Goal: Task Accomplishment & Management: Complete application form

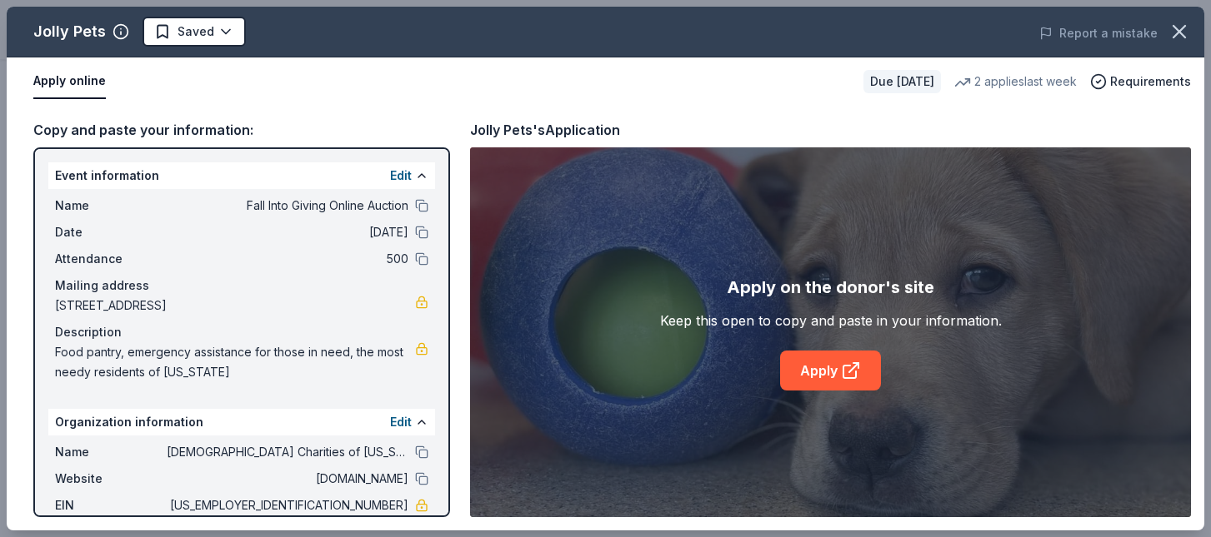
scroll to position [250, 0]
click at [225, 29] on html "Fall Into Giving Online Auction Earn Rewards Due [DATE] Share Jolly Pets New 2 …" at bounding box center [605, 18] width 1211 height 537
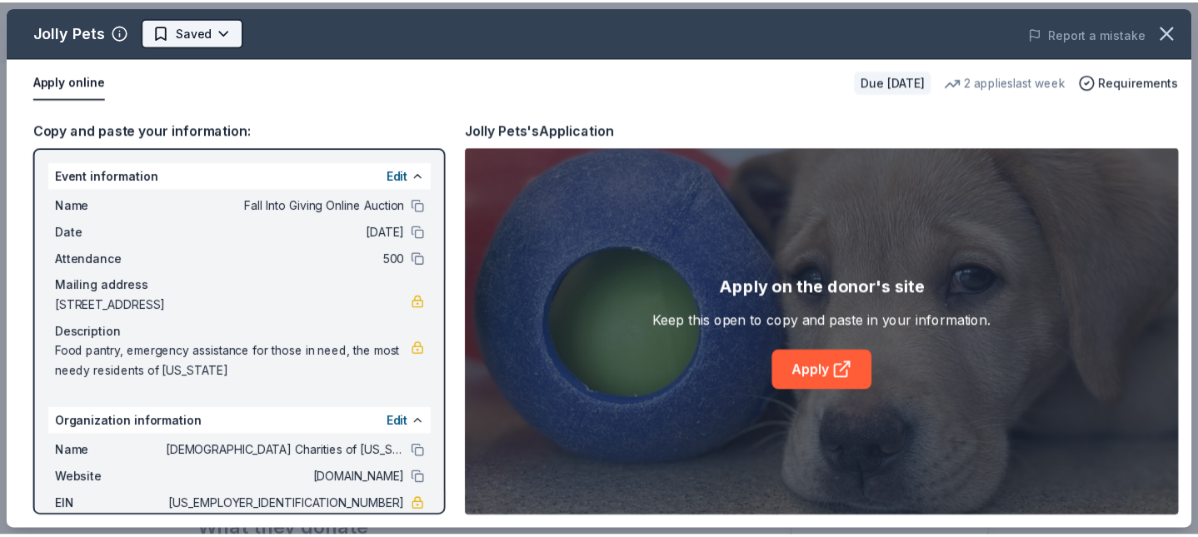
scroll to position [0, 0]
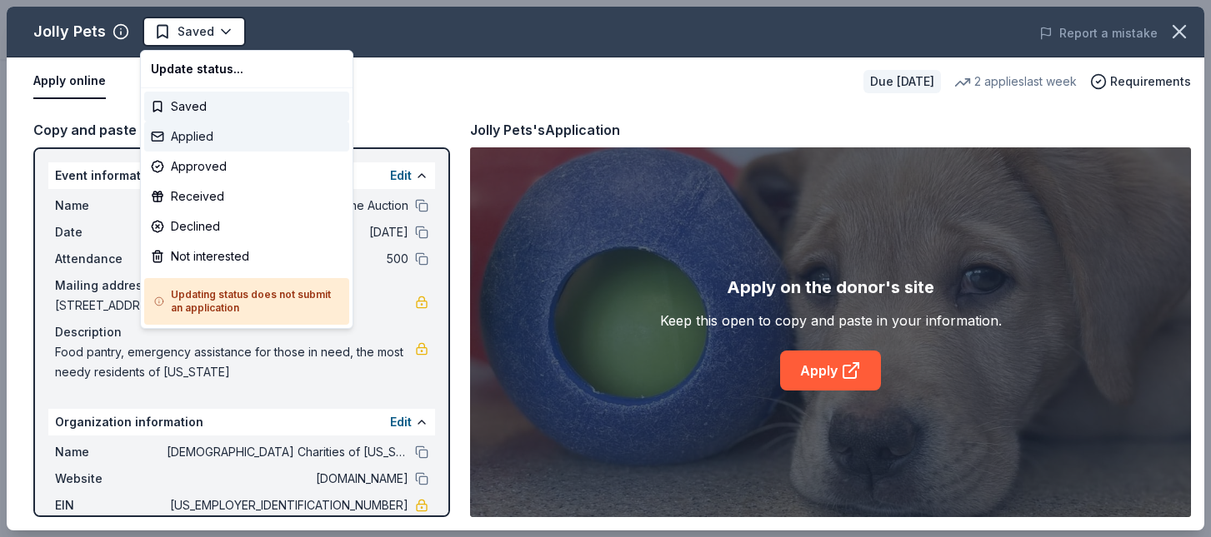
click at [202, 139] on div "Applied" at bounding box center [246, 137] width 205 height 30
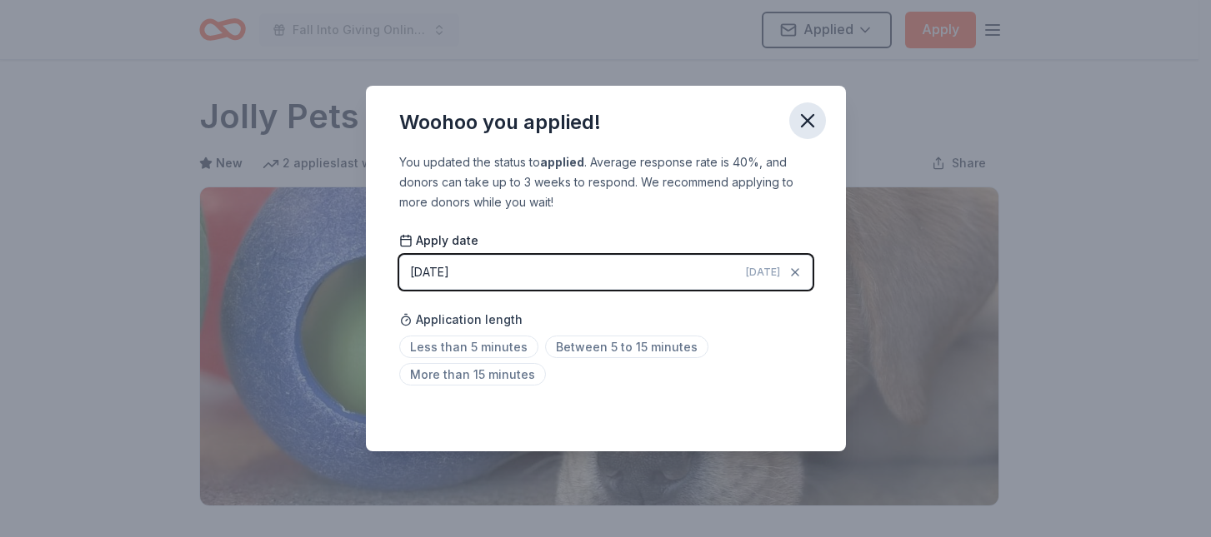
click at [806, 122] on icon "button" at bounding box center [807, 120] width 23 height 23
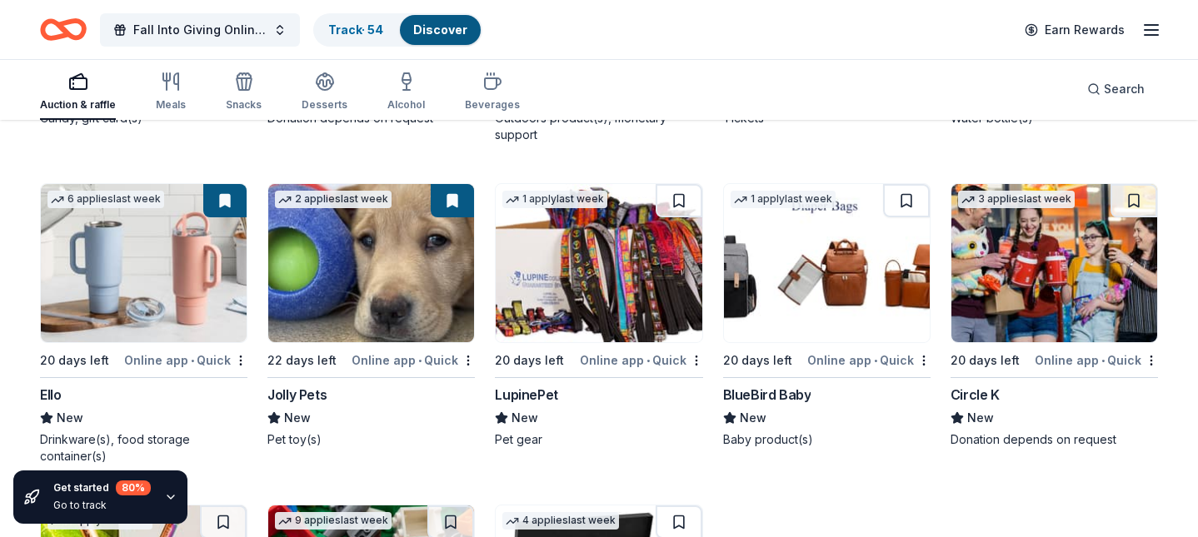
scroll to position [9606, 0]
click at [576, 282] on img at bounding box center [599, 263] width 206 height 158
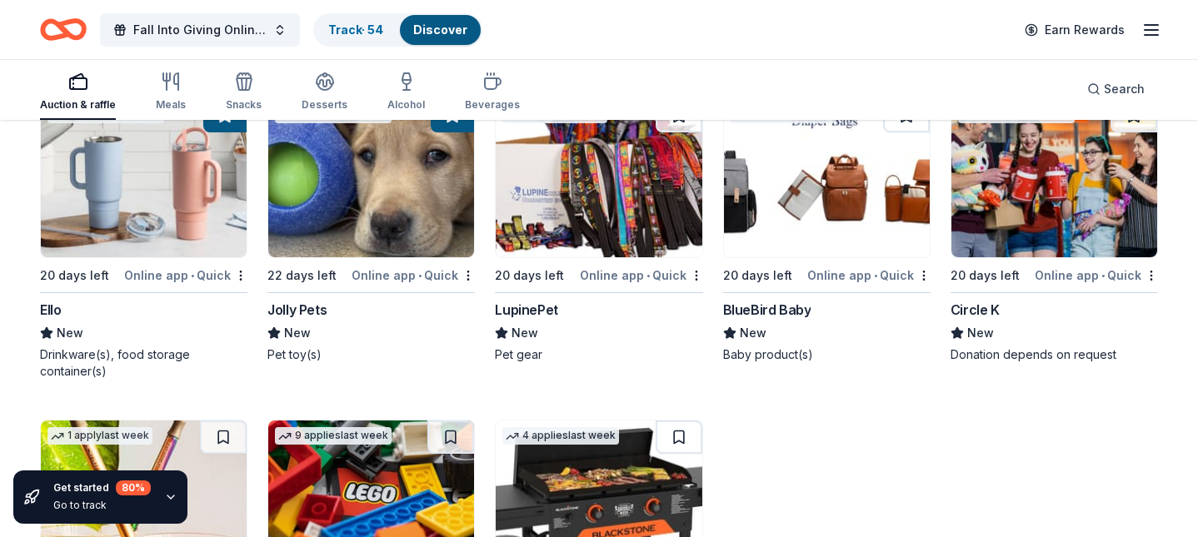
scroll to position [9773, 0]
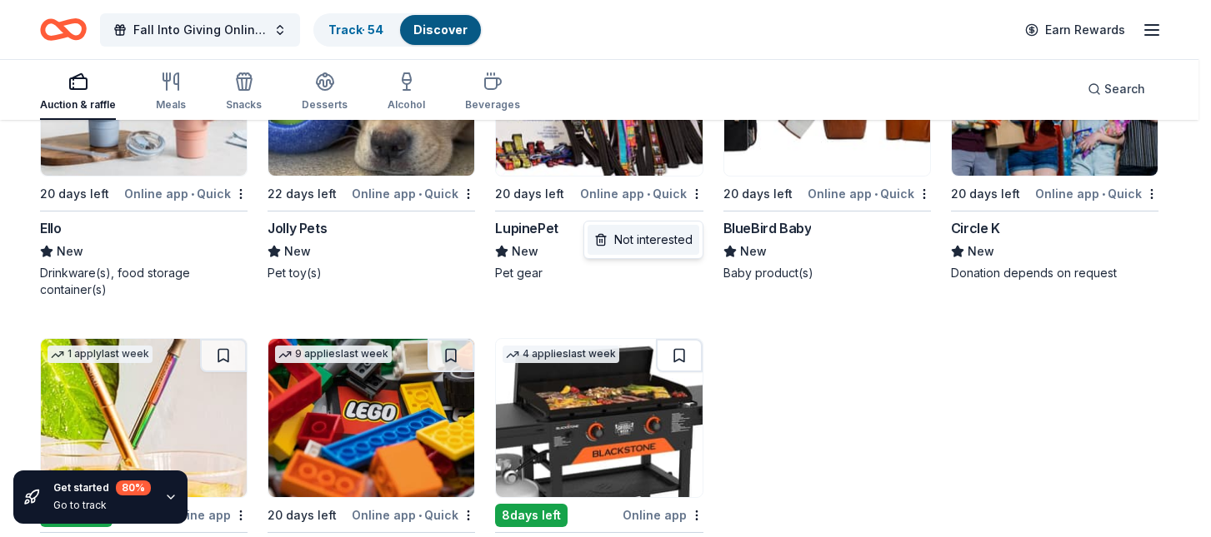
click at [651, 242] on div "Not interested" at bounding box center [643, 240] width 112 height 30
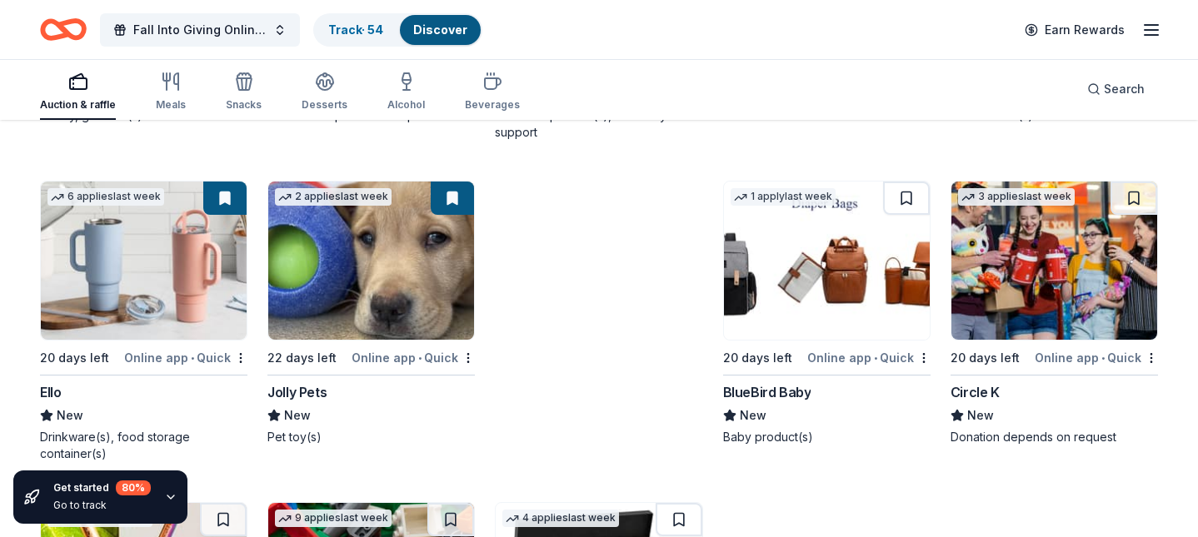
scroll to position [9606, 0]
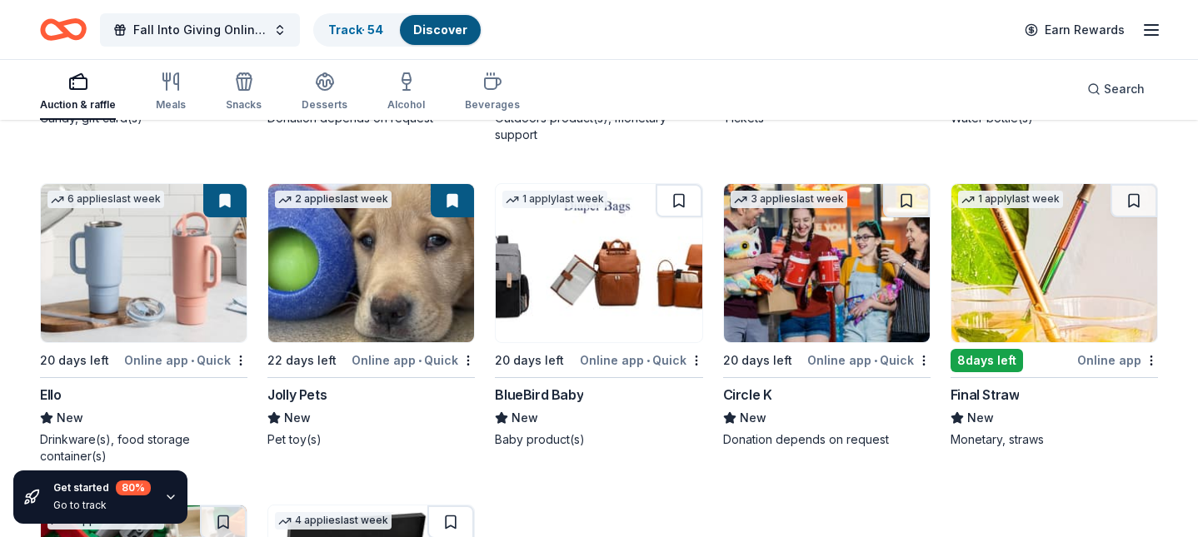
click at [583, 288] on img at bounding box center [599, 263] width 206 height 158
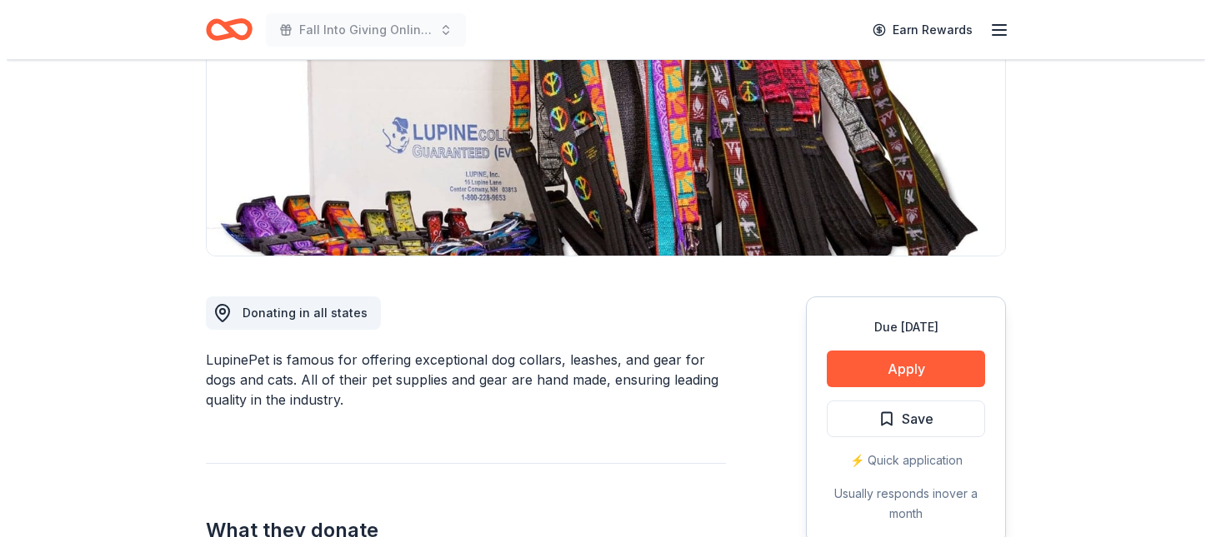
scroll to position [333, 0]
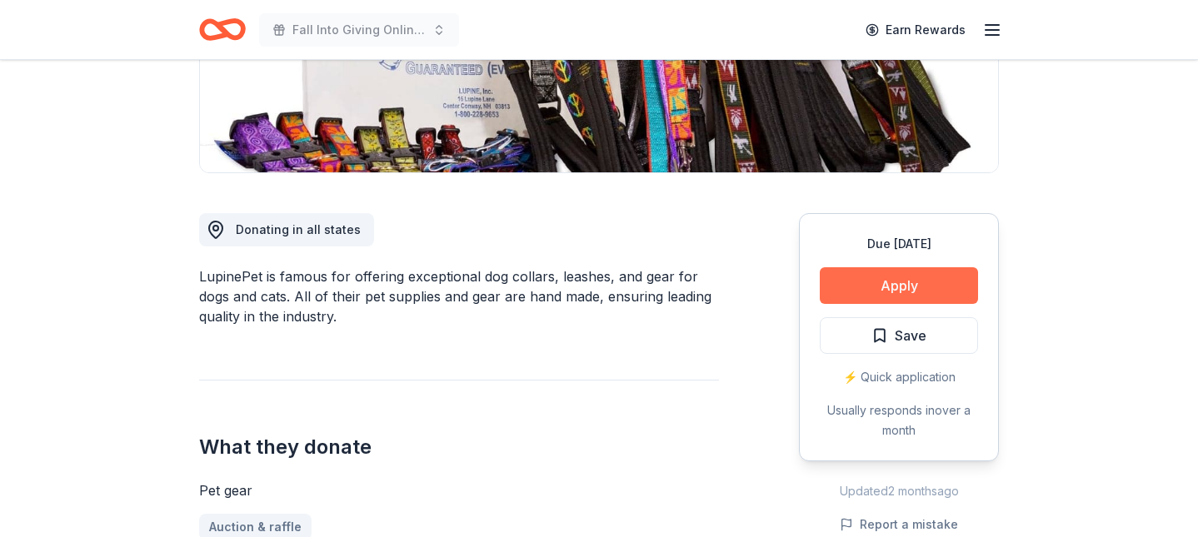
click at [927, 278] on button "Apply" at bounding box center [899, 285] width 158 height 37
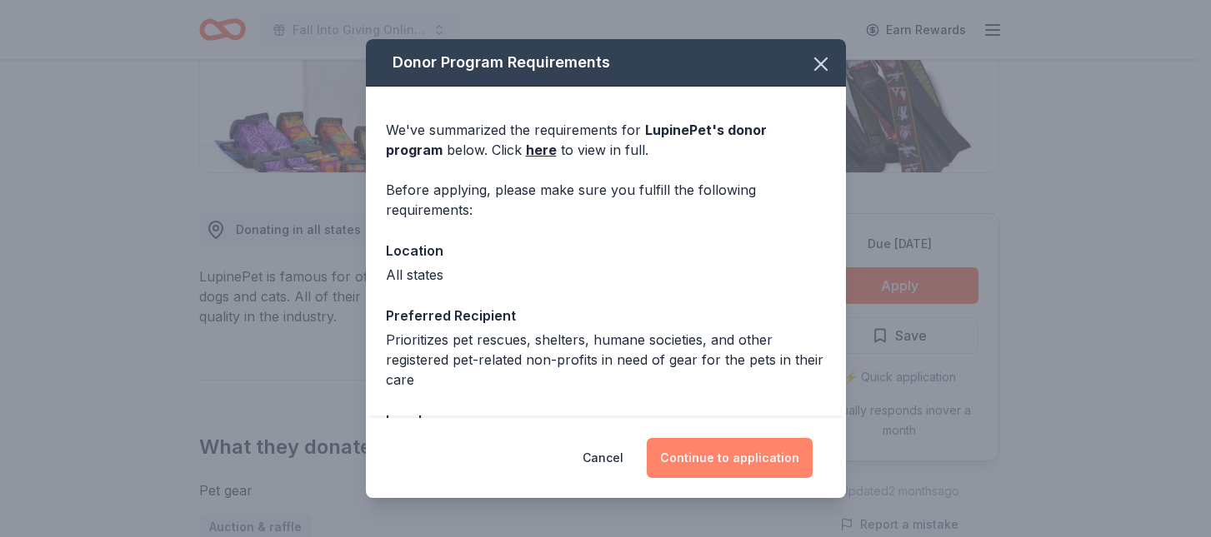
click at [716, 456] on button "Continue to application" at bounding box center [730, 458] width 166 height 40
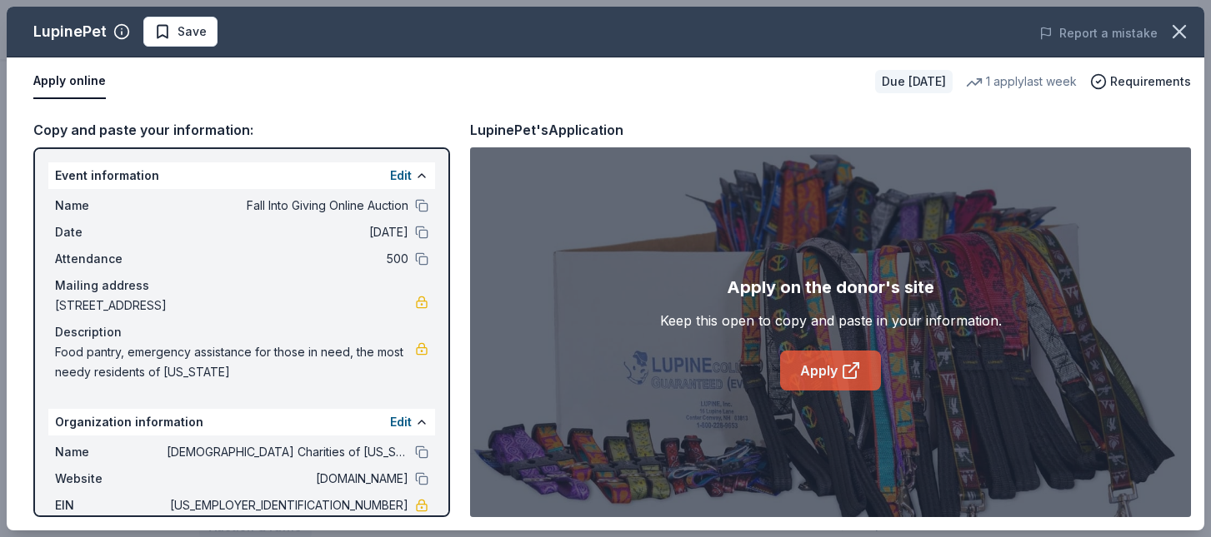
click at [836, 370] on link "Apply" at bounding box center [830, 371] width 101 height 40
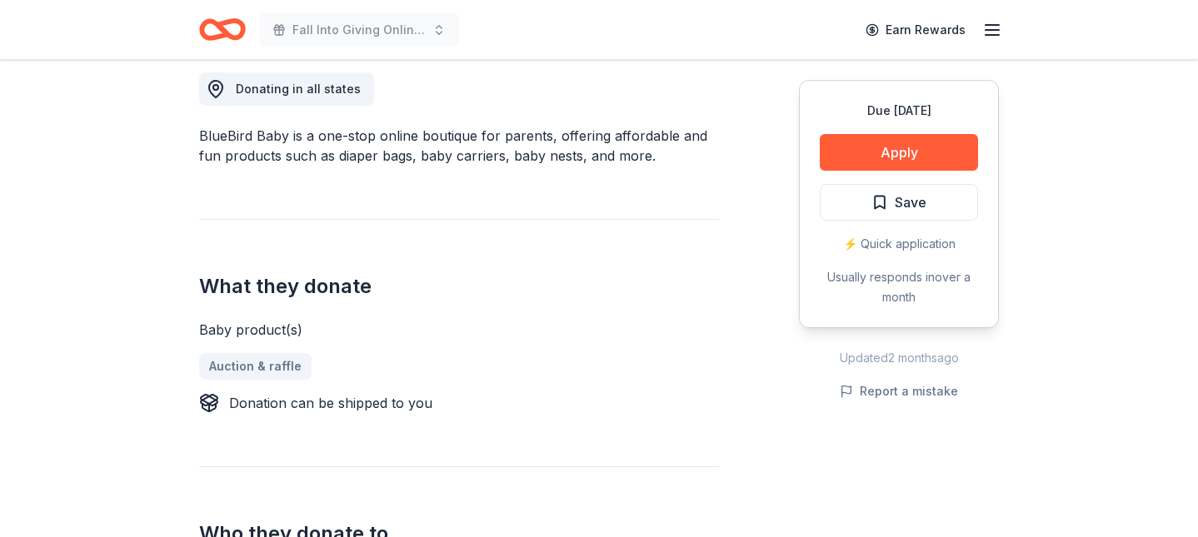
scroll to position [500, 0]
